Goal: Transaction & Acquisition: Purchase product/service

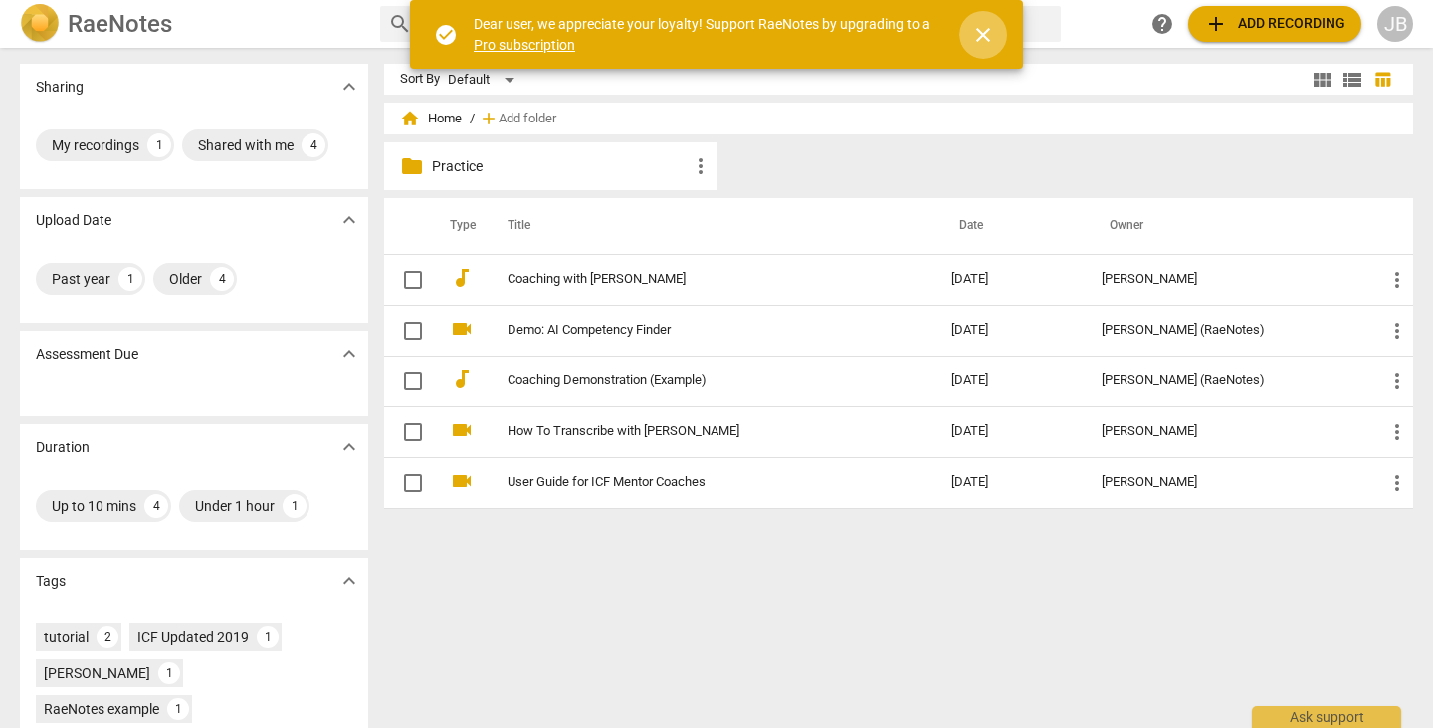
click at [986, 29] on span "close" at bounding box center [983, 35] width 24 height 24
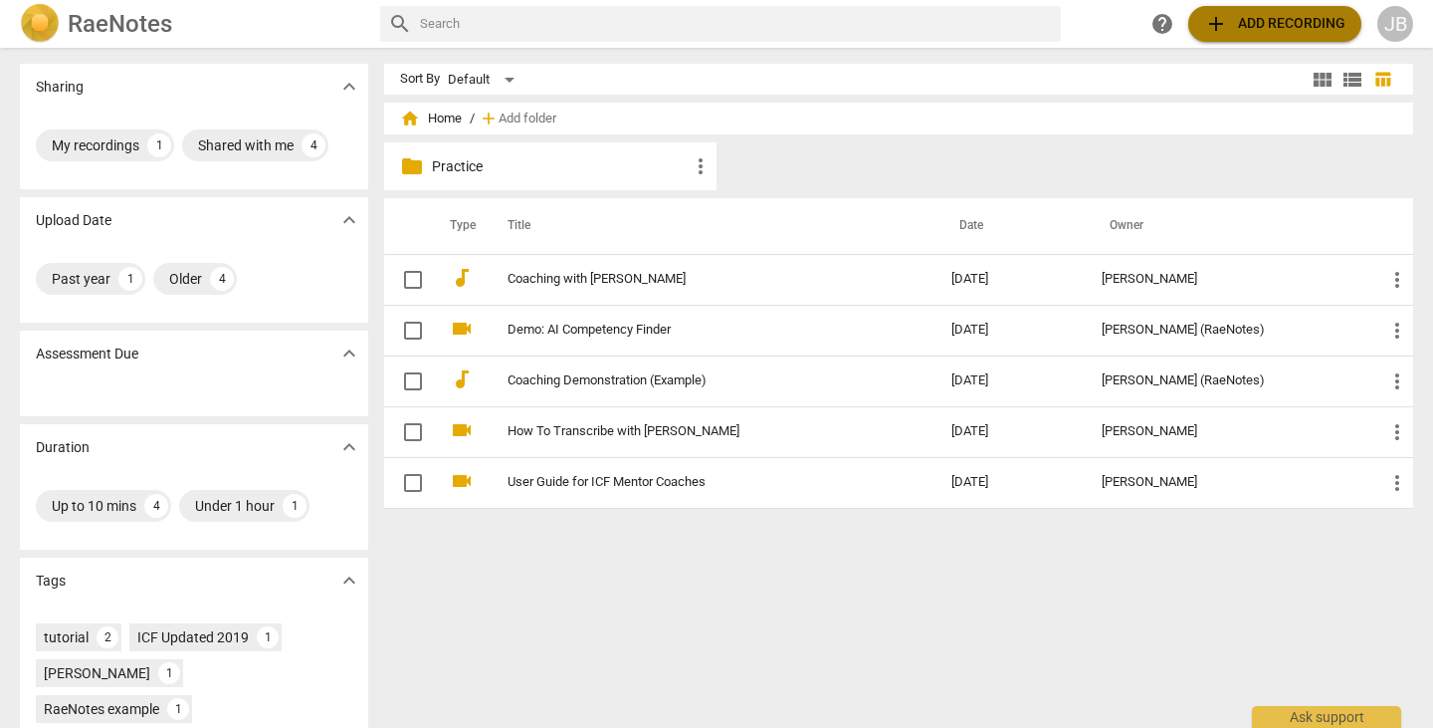
click at [1236, 31] on span "add Add recording" at bounding box center [1274, 24] width 141 height 24
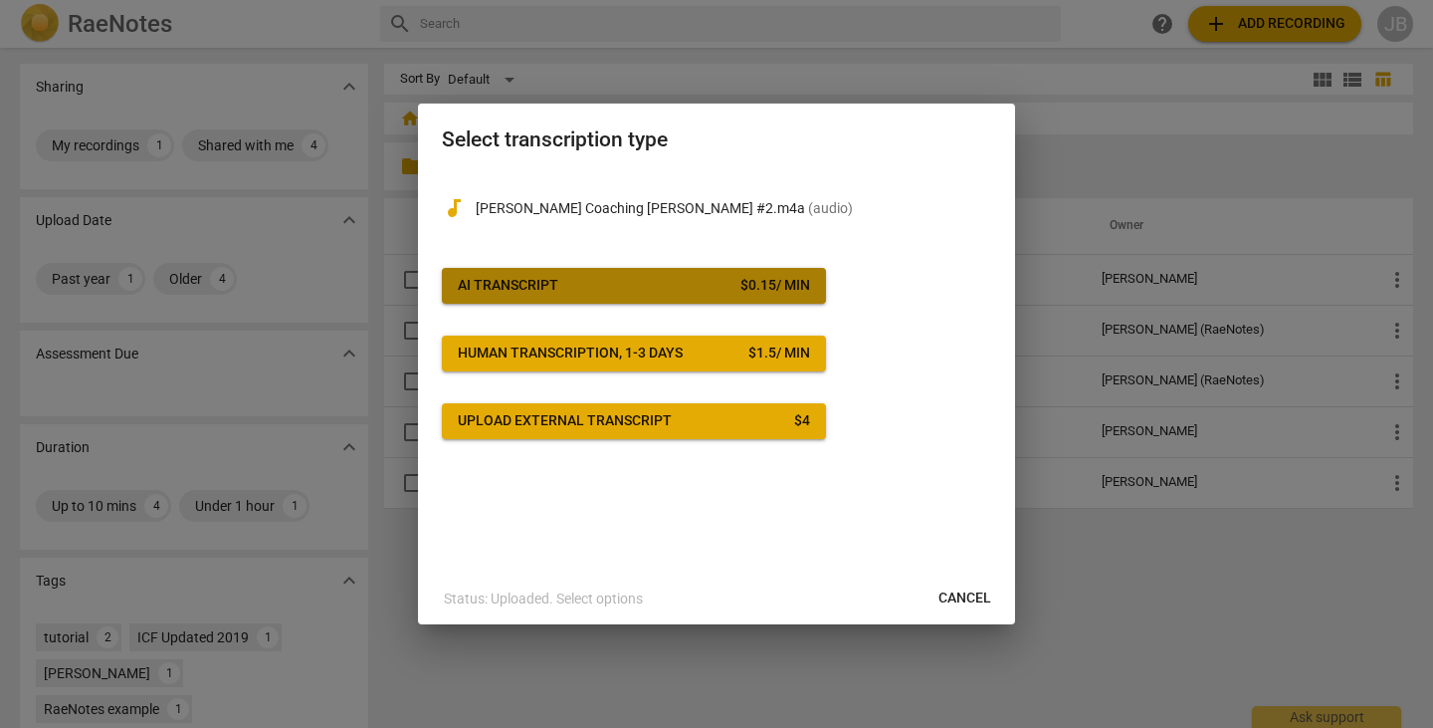
click at [558, 285] on span "AI Transcript $ 0.15 / min" at bounding box center [634, 286] width 352 height 20
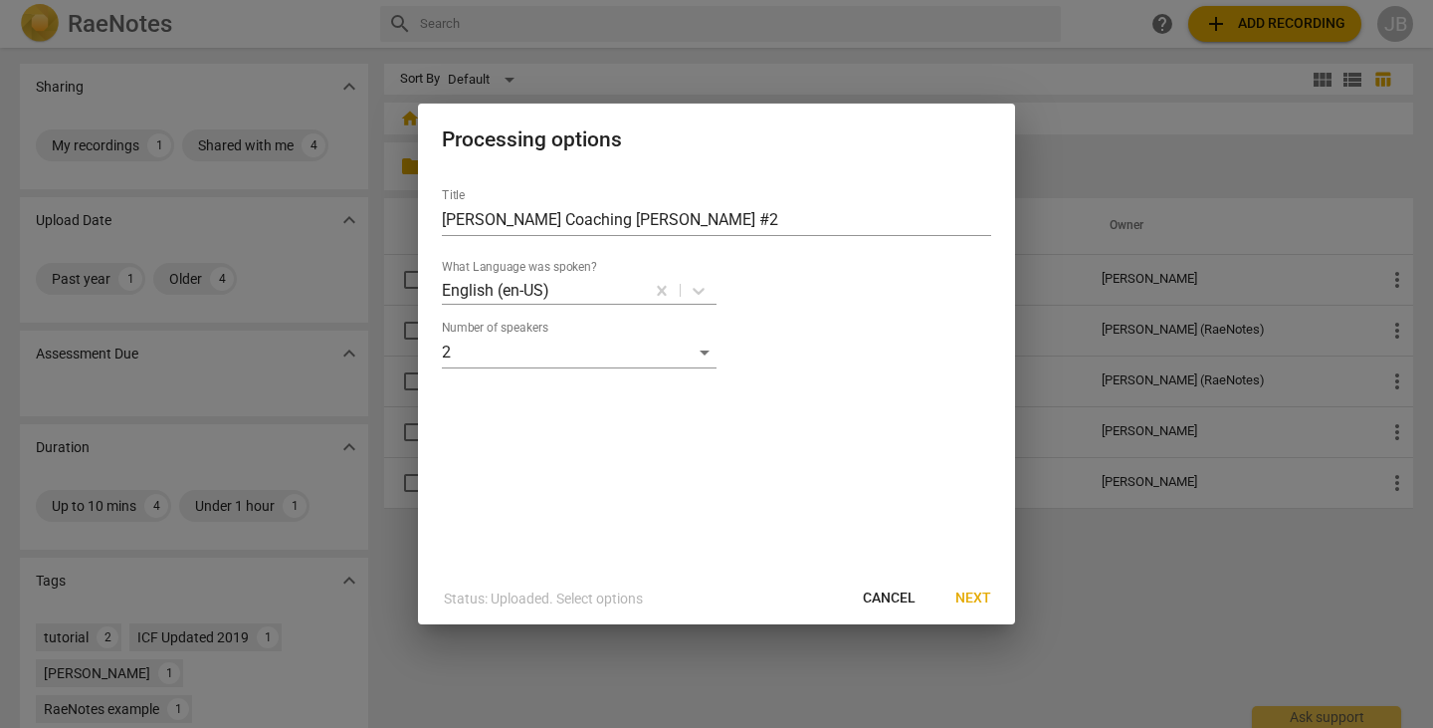
click at [971, 597] on span "Next" at bounding box center [974, 598] width 36 height 20
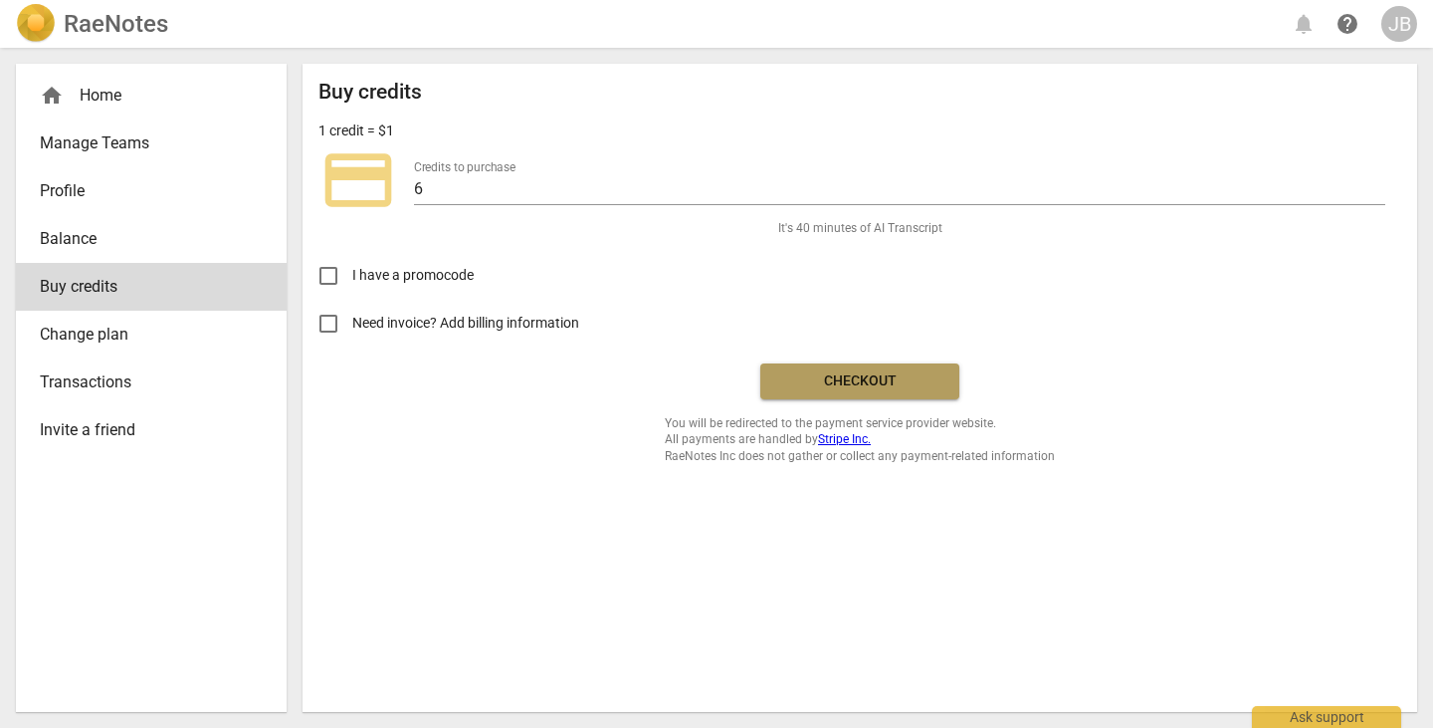
click at [856, 384] on span "Checkout" at bounding box center [859, 381] width 167 height 20
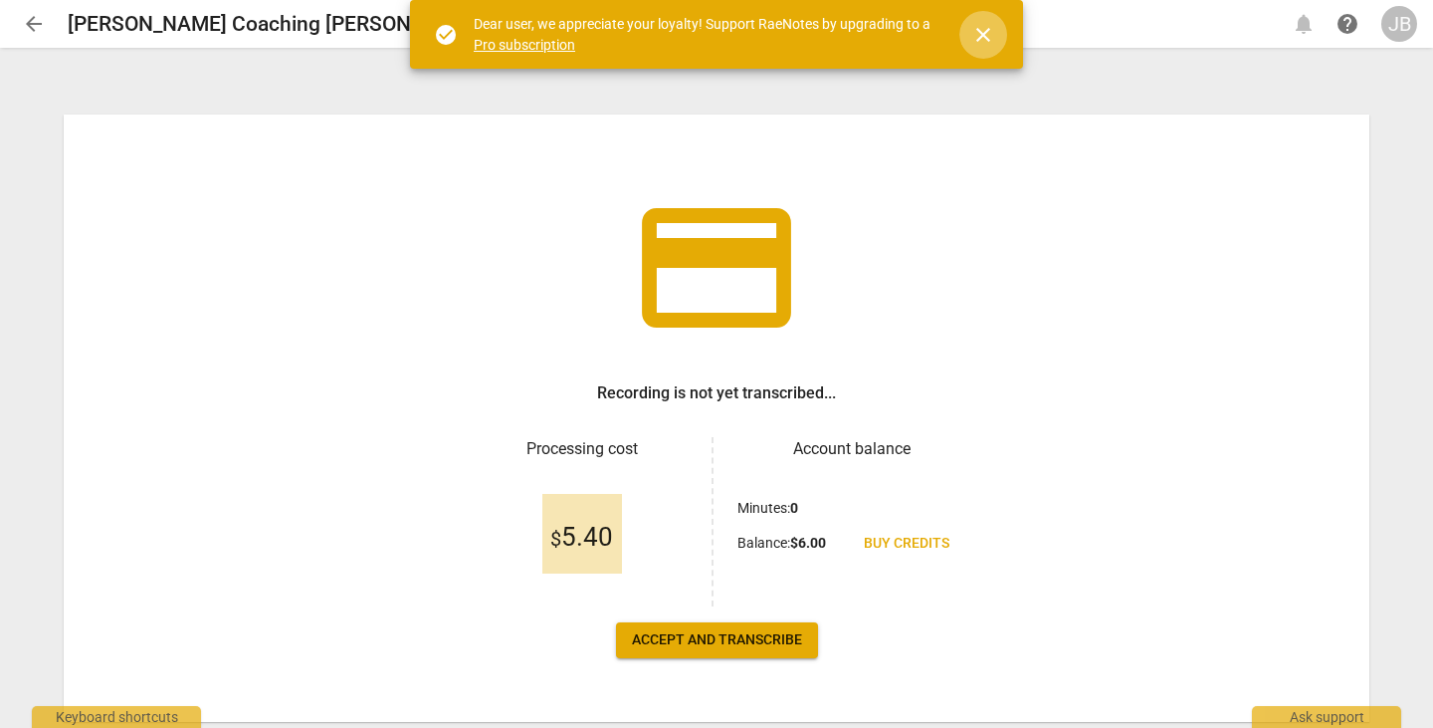
click at [976, 29] on span "close" at bounding box center [983, 35] width 24 height 24
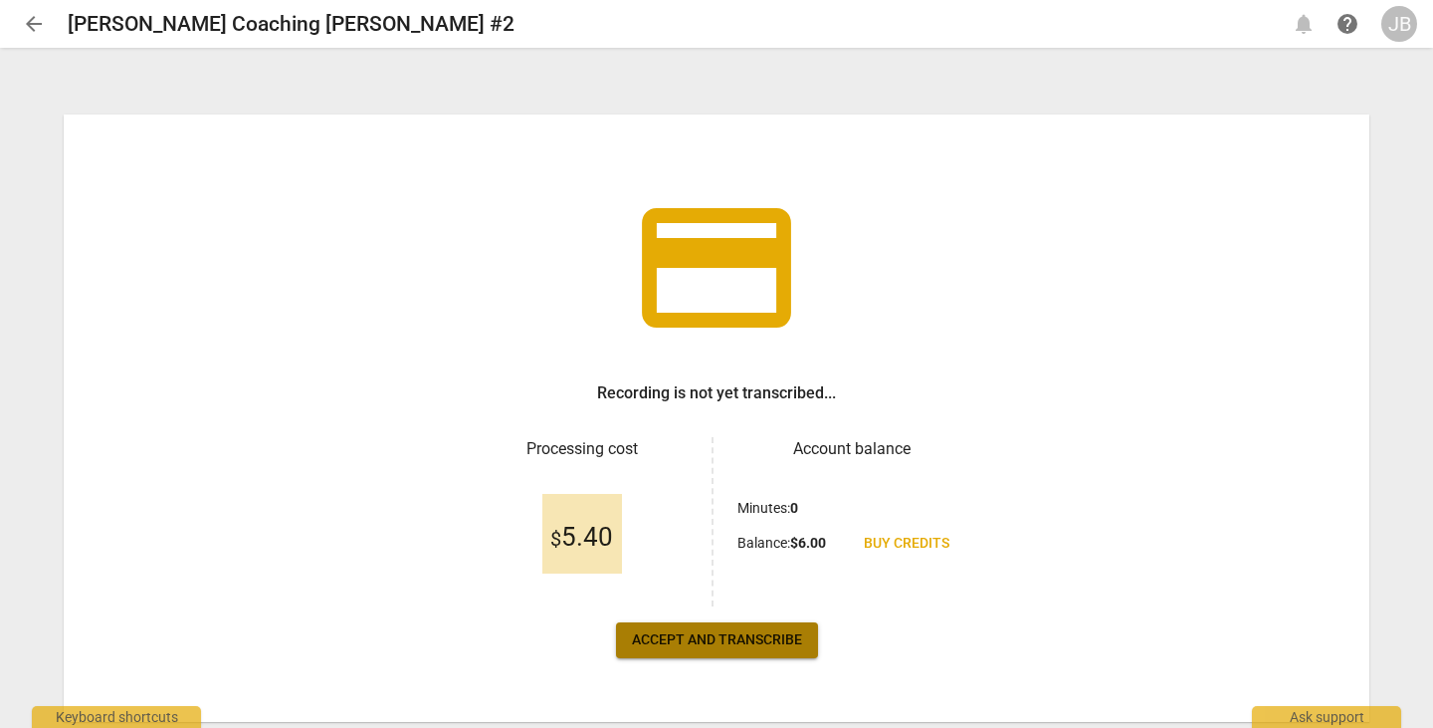
click at [748, 645] on span "Accept and transcribe" at bounding box center [717, 640] width 170 height 20
